Goal: Navigation & Orientation: Understand site structure

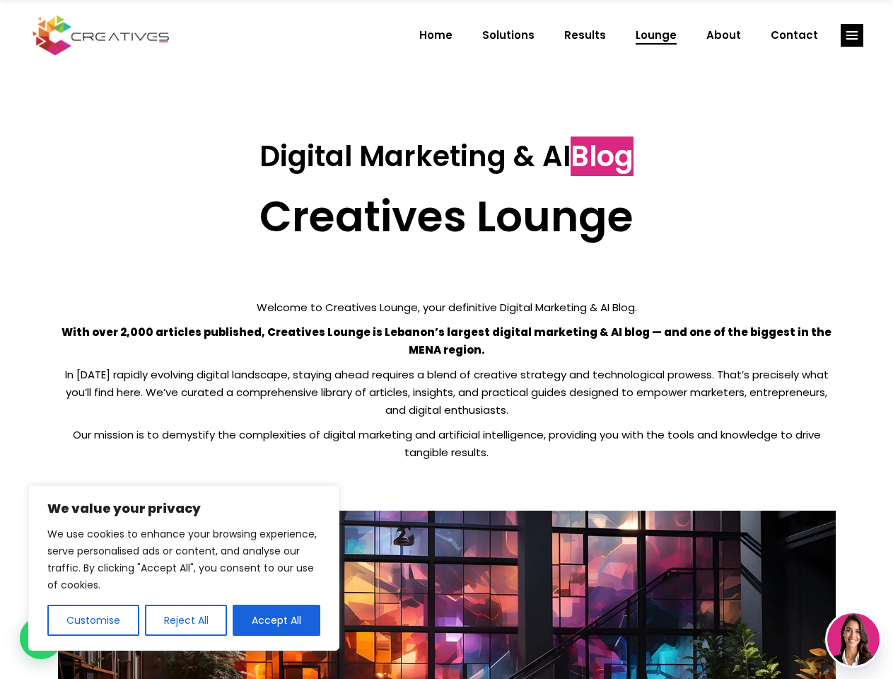
click at [446, 340] on p "With over 2,000 articles published, Creatives Lounge is Lebanon’s largest digit…" at bounding box center [447, 340] width 778 height 35
click at [93, 620] on button "Customise" at bounding box center [93, 620] width 92 height 31
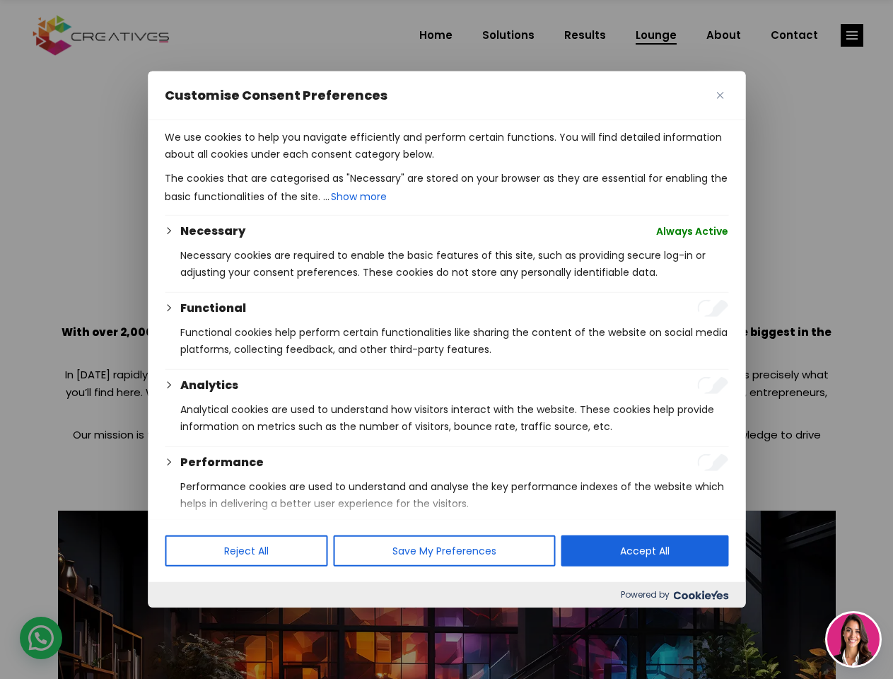
click at [185, 620] on div at bounding box center [446, 339] width 893 height 679
click at [277, 163] on p "We use cookies to help you navigate efficiently and perform certain functions. …" at bounding box center [447, 146] width 564 height 34
click at [852, 35] on div at bounding box center [446, 339] width 893 height 679
click at [854, 639] on img at bounding box center [854, 639] width 52 height 52
